Goal: Task Accomplishment & Management: Manage account settings

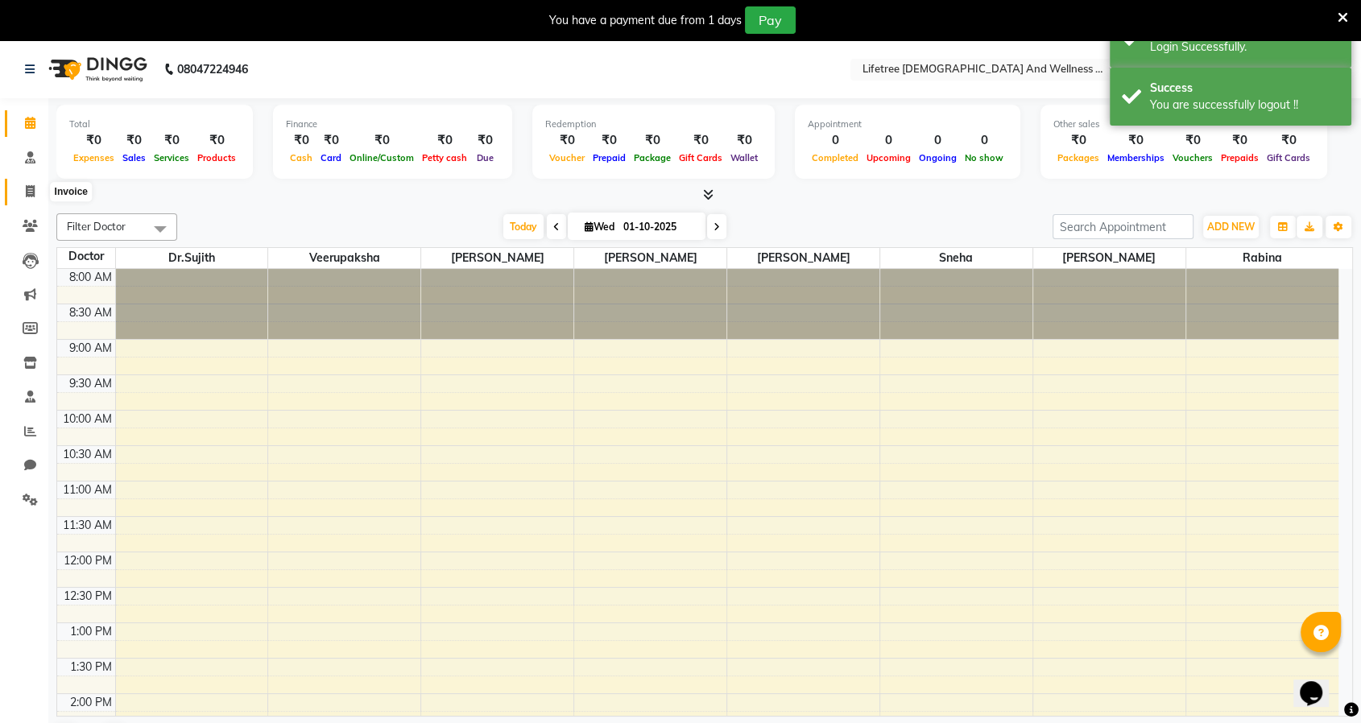
click at [32, 192] on icon at bounding box center [30, 191] width 9 height 12
select select "service"
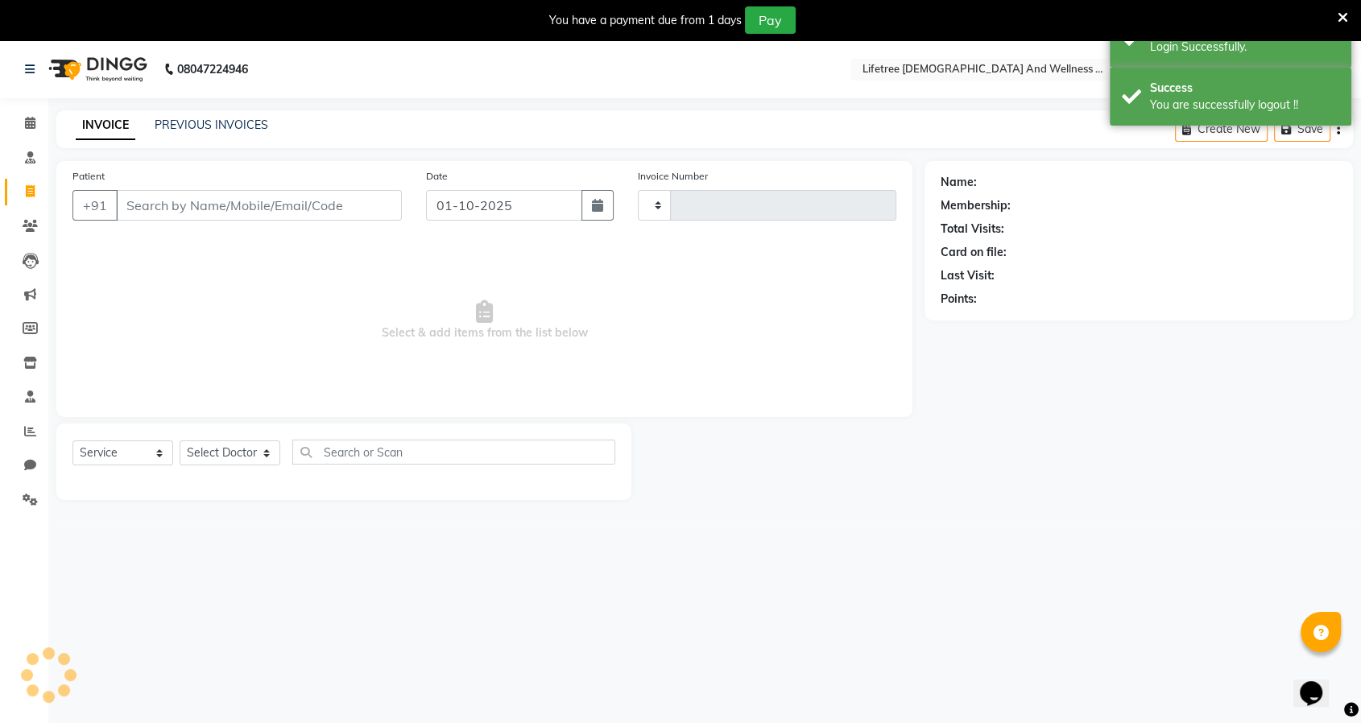
type input "0002"
select select "9053"
click at [238, 128] on link "PREVIOUS INVOICES" at bounding box center [212, 125] width 114 height 14
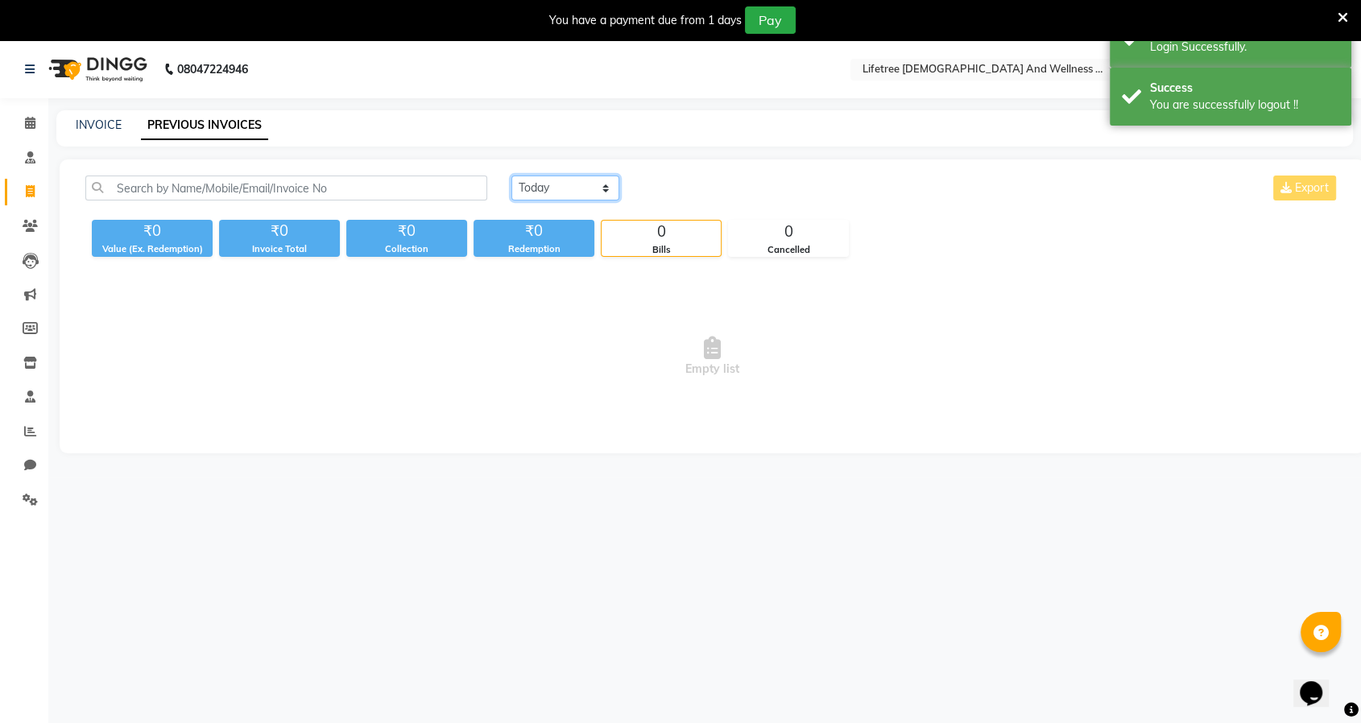
drag, startPoint x: 578, startPoint y: 184, endPoint x: 588, endPoint y: 199, distance: 17.4
click at [578, 184] on select "[DATE] [DATE] Custom Range" at bounding box center [565, 188] width 108 height 25
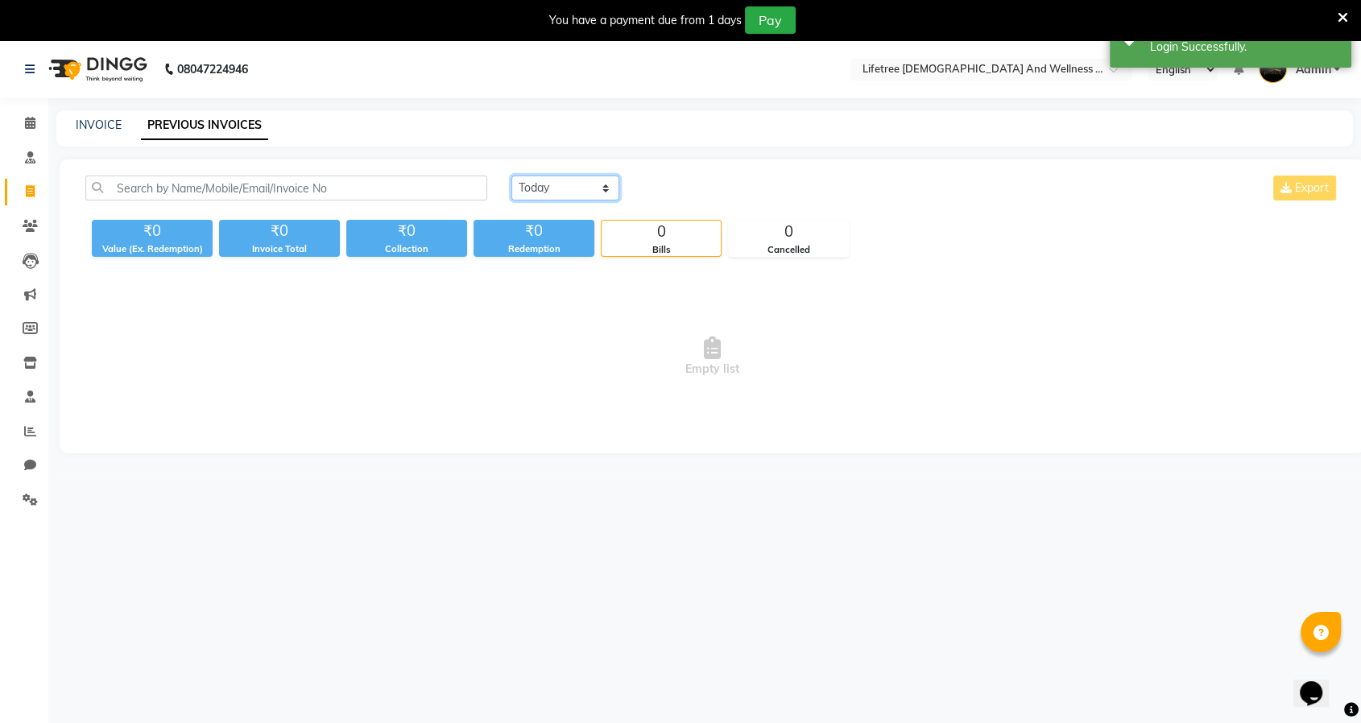
select select "[DATE]"
click at [511, 176] on select "[DATE] [DATE] Custom Range" at bounding box center [565, 188] width 108 height 25
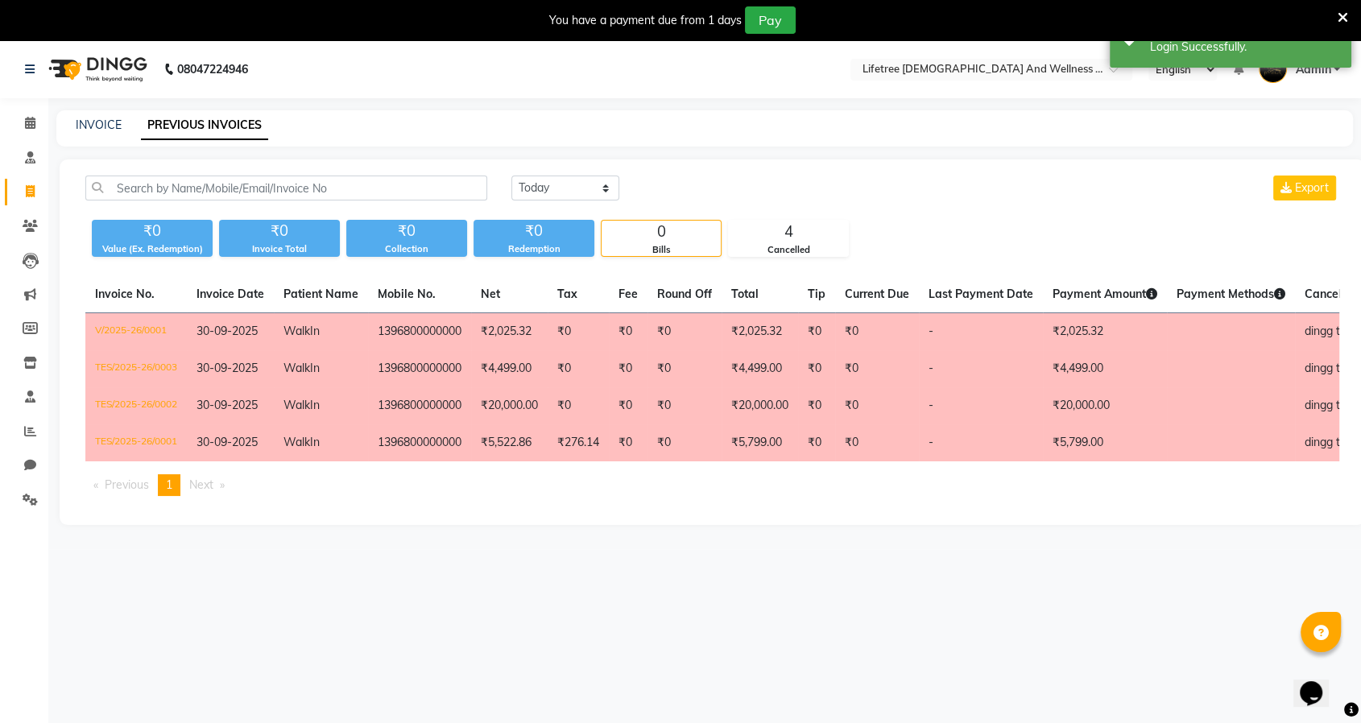
click at [509, 359] on td "₹4,499.00" at bounding box center [509, 368] width 77 height 37
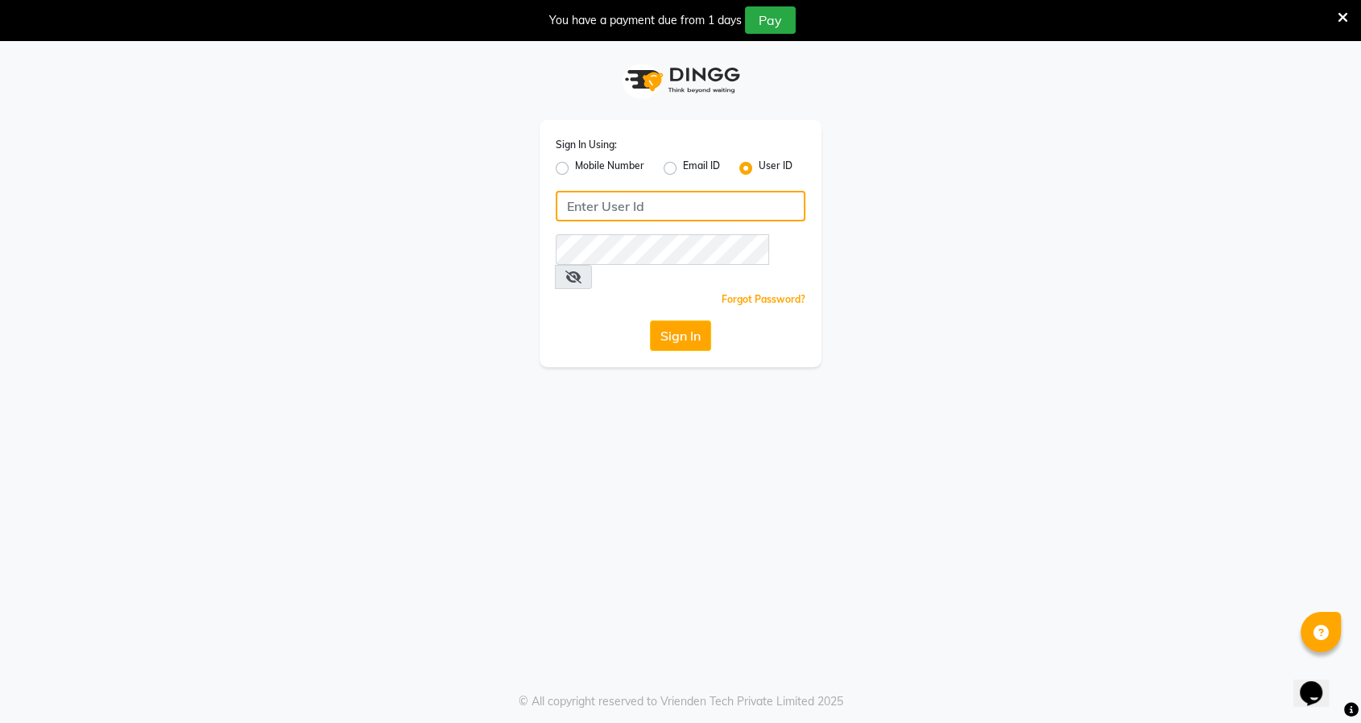
click at [651, 209] on input "Username" at bounding box center [681, 206] width 250 height 31
paste input "[PERSON_NAME]"
type input "[PERSON_NAME]"
click at [698, 321] on button "Sign In" at bounding box center [680, 336] width 61 height 31
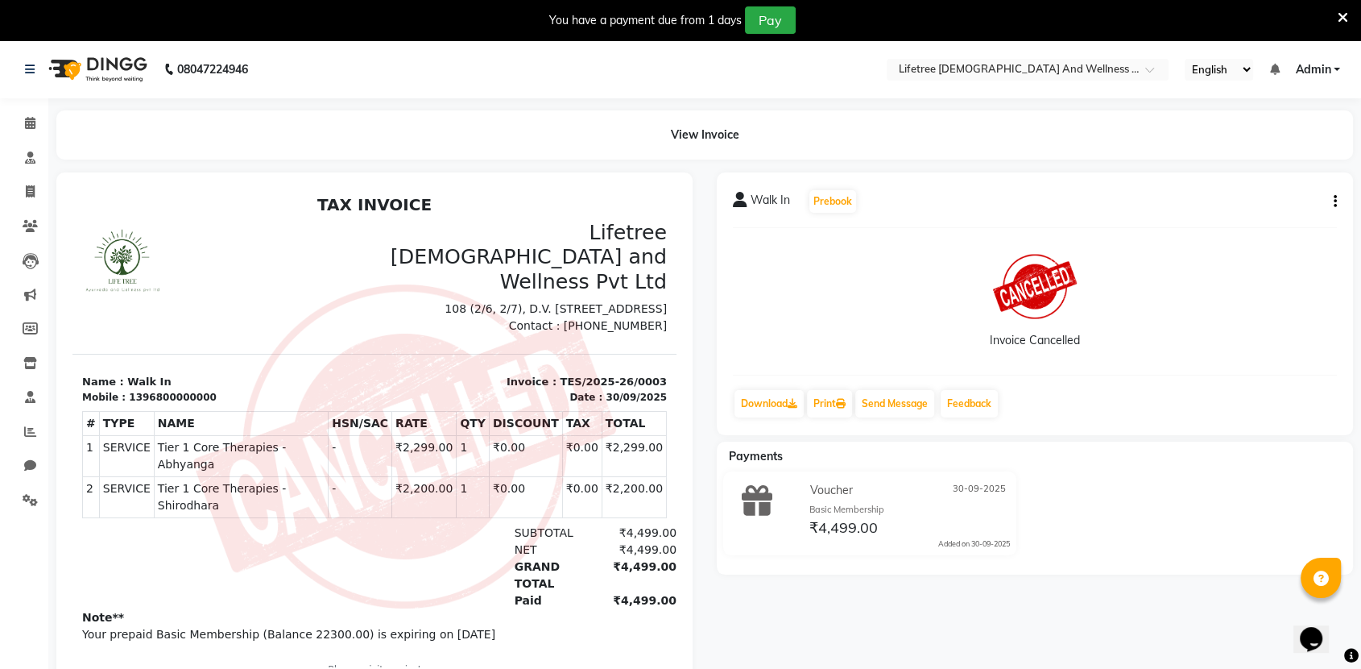
click at [1331, 71] on span "Admin" at bounding box center [1312, 69] width 35 height 17
click at [1259, 145] on link "Sign out" at bounding box center [1257, 151] width 147 height 25
